Goal: Task Accomplishment & Management: Use online tool/utility

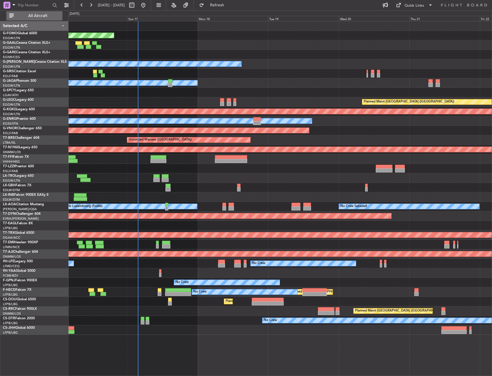
click at [47, 16] on span "All Aircraft" at bounding box center [38, 16] width 46 height 4
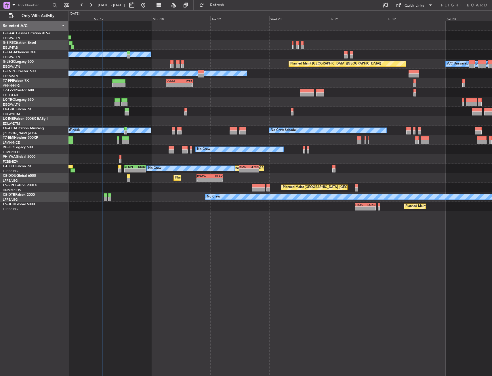
click at [150, 43] on div at bounding box center [281, 45] width 424 height 10
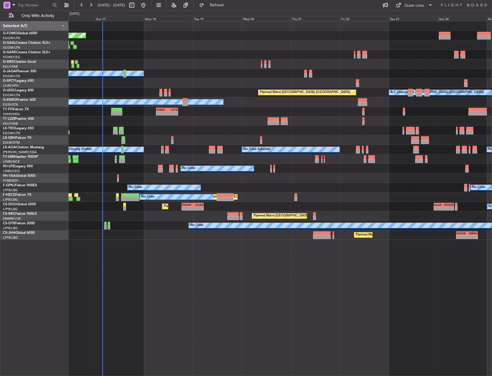
click at [262, 33] on div "Planned Maint Windsor Locks ([PERSON_NAME] Intl)" at bounding box center [281, 36] width 424 height 10
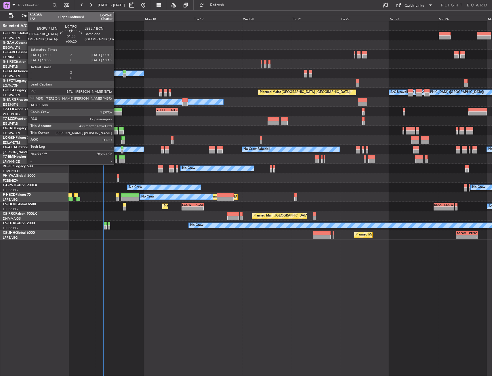
click at [117, 130] on div at bounding box center [115, 129] width 5 height 4
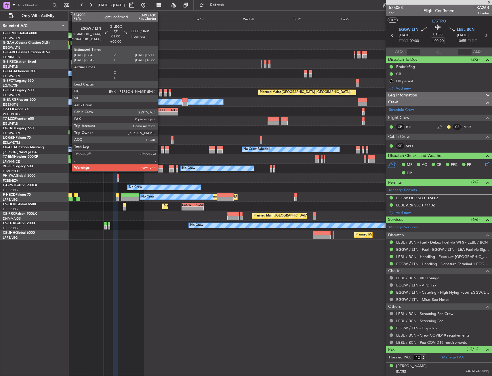
click at [160, 91] on div at bounding box center [161, 91] width 3 height 4
type input "0"
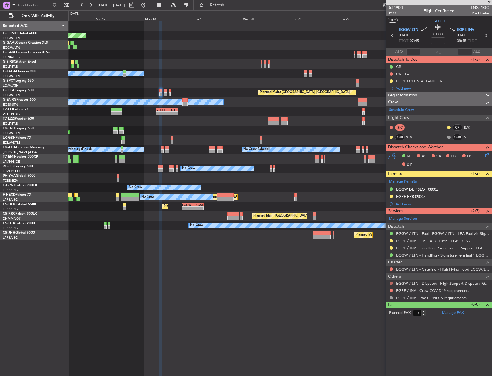
click at [390, 284] on button at bounding box center [391, 283] width 3 height 3
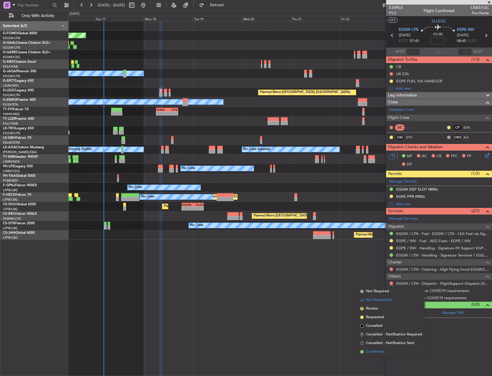
click at [375, 351] on span "Confirmed" at bounding box center [375, 352] width 18 height 6
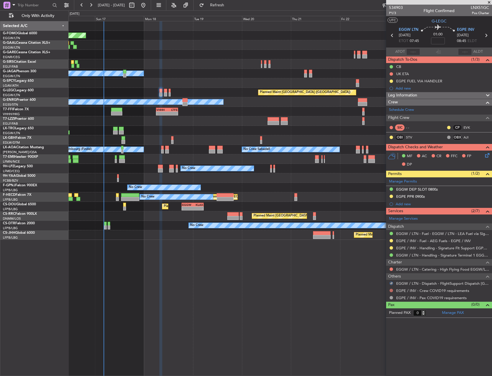
click at [391, 289] on button at bounding box center [391, 290] width 3 height 3
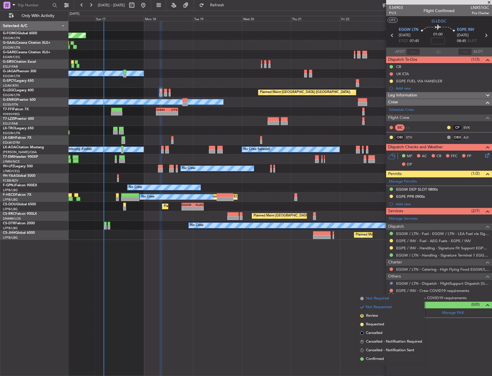
click at [370, 299] on span "Not Required" at bounding box center [377, 299] width 23 height 6
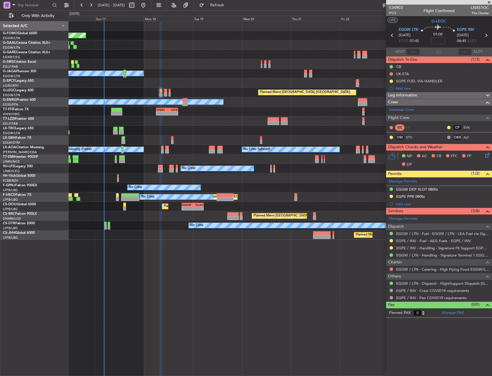
click at [321, 302] on div "Planned Maint Windsor Locks ([PERSON_NAME] Intl) Planned Maint Planned [GEOGRAP…" at bounding box center [281, 198] width 424 height 355
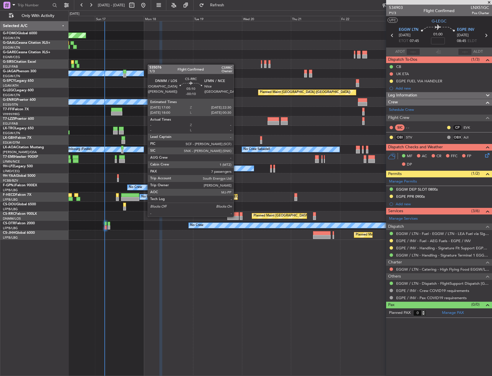
click at [236, 216] on div at bounding box center [233, 218] width 12 height 4
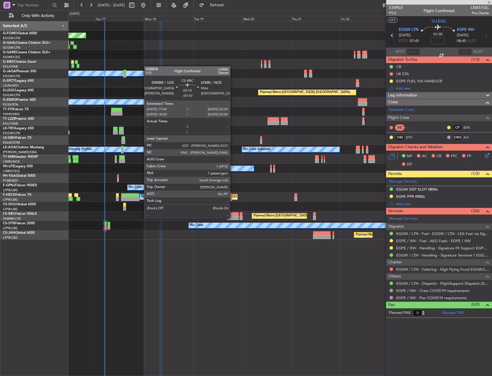
type input "-00:10"
type input "7"
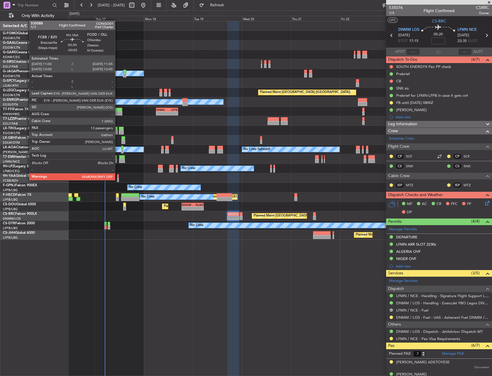
click at [118, 179] on div at bounding box center [118, 180] width 2 height 4
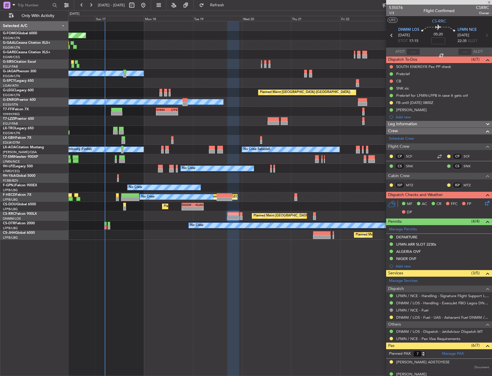
type input "-00:05"
type input "13"
